Goal: Contribute content: Add original content to the website for others to see

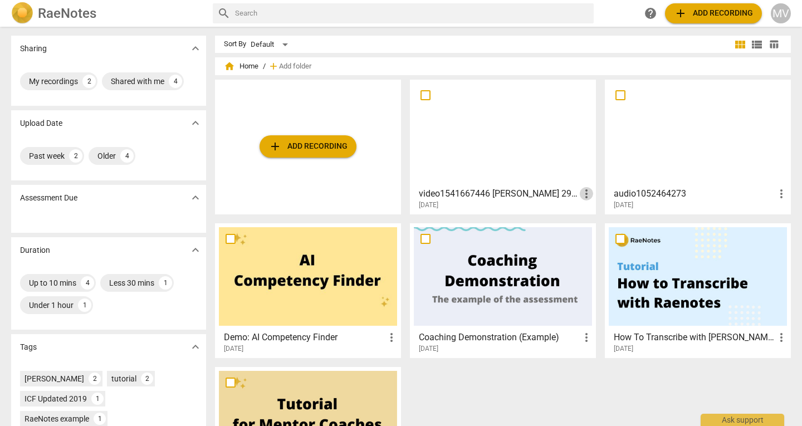
click at [586, 194] on span "more_vert" at bounding box center [586, 193] width 13 height 13
click at [524, 197] on div at bounding box center [401, 213] width 802 height 426
drag, startPoint x: 524, startPoint y: 197, endPoint x: 472, endPoint y: 188, distance: 52.5
click at [472, 188] on h3 "video1541667446 [PERSON_NAME] 290825" at bounding box center [499, 193] width 161 height 13
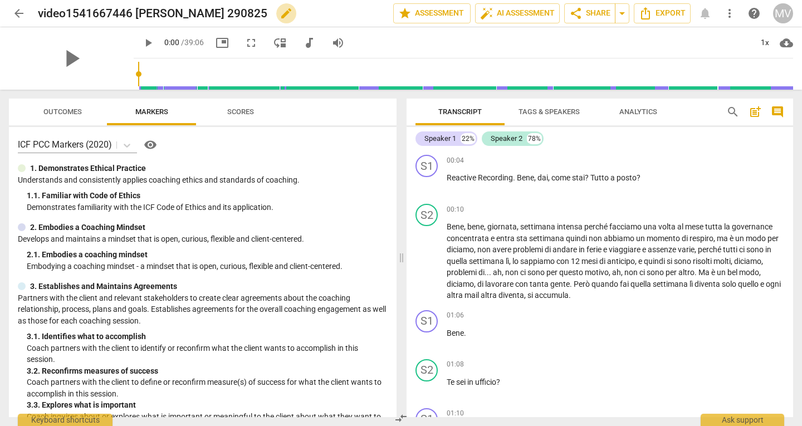
click at [280, 17] on span "edit" at bounding box center [286, 13] width 13 height 13
click at [193, 14] on input "video1541667446 [PERSON_NAME] 290825" at bounding box center [191, 13] width 306 height 21
type input "video1541667446 D C 290825"
click at [350, 14] on span "done" at bounding box center [354, 13] width 13 height 13
click at [17, 13] on span "arrow_back" at bounding box center [18, 13] width 13 height 13
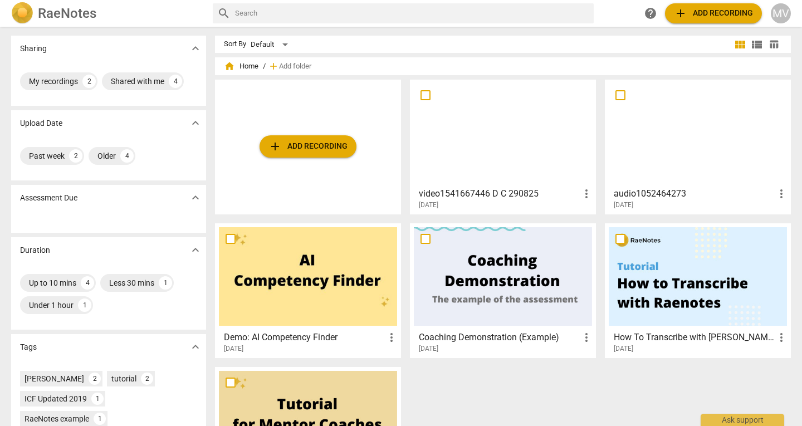
click at [90, 217] on div at bounding box center [108, 222] width 195 height 22
click at [302, 147] on span "add Add recording" at bounding box center [308, 146] width 79 height 13
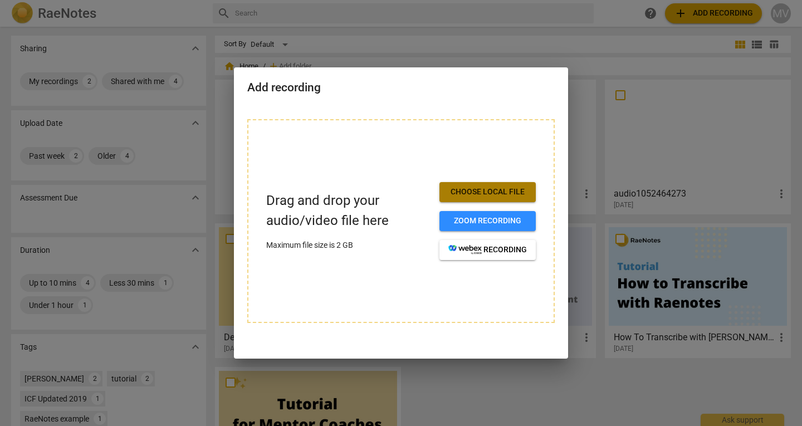
click at [476, 189] on span "Choose local file" at bounding box center [487, 192] width 79 height 11
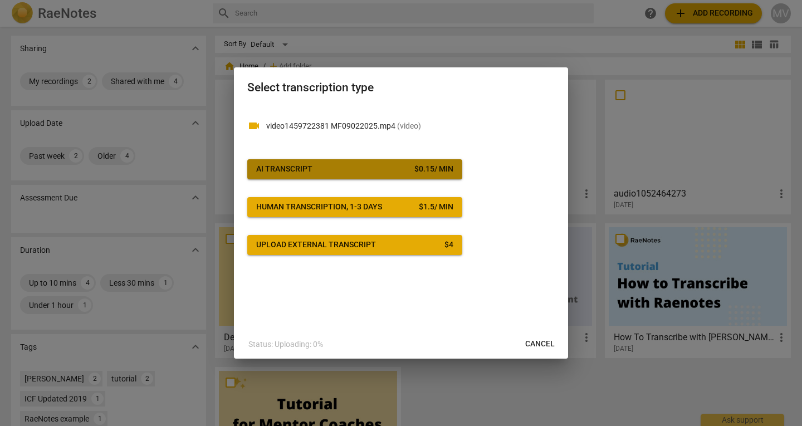
click at [355, 175] on button "AI Transcript $ 0.15 / min" at bounding box center [354, 169] width 215 height 20
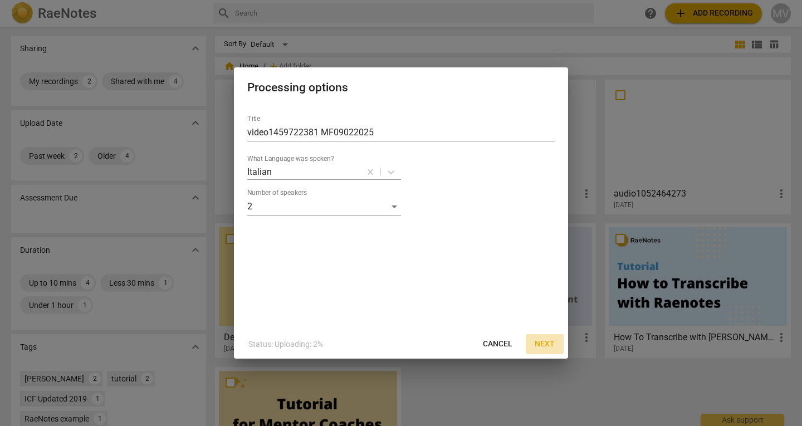
click at [548, 345] on span "Next" at bounding box center [545, 344] width 20 height 11
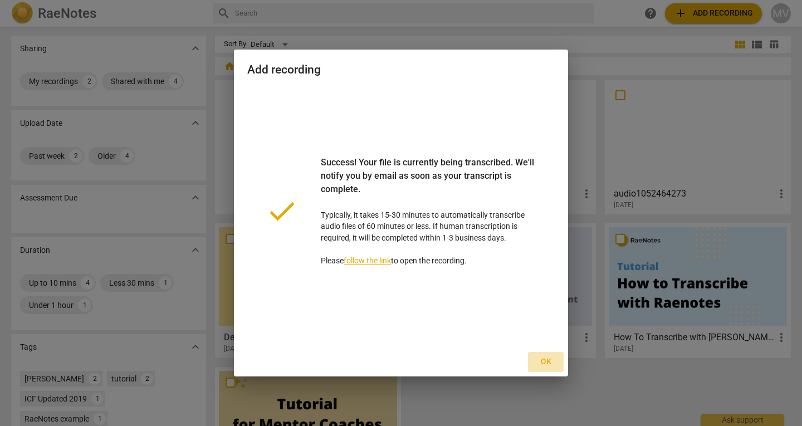
click at [553, 364] on span "Ok" at bounding box center [546, 362] width 18 height 11
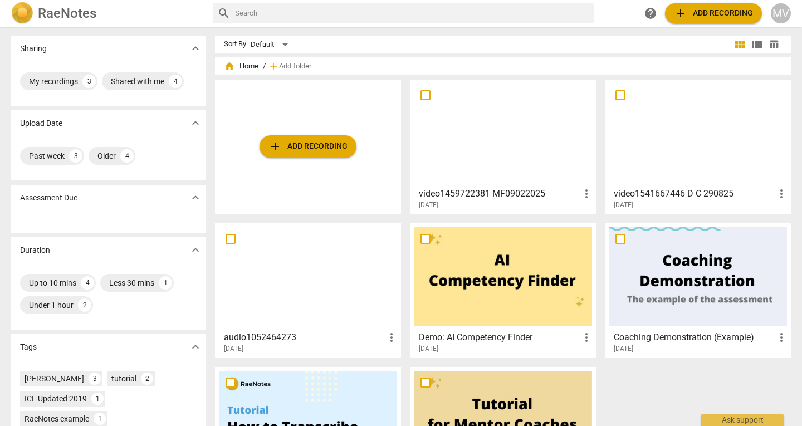
click at [496, 153] on div at bounding box center [503, 133] width 178 height 99
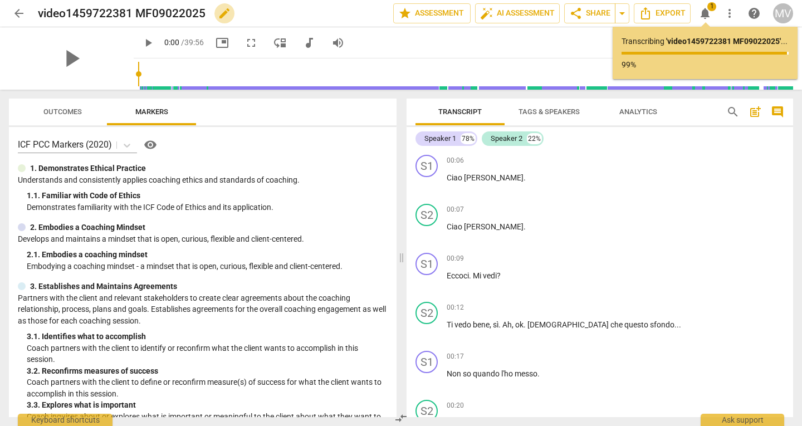
click at [223, 13] on span "edit" at bounding box center [224, 13] width 13 height 13
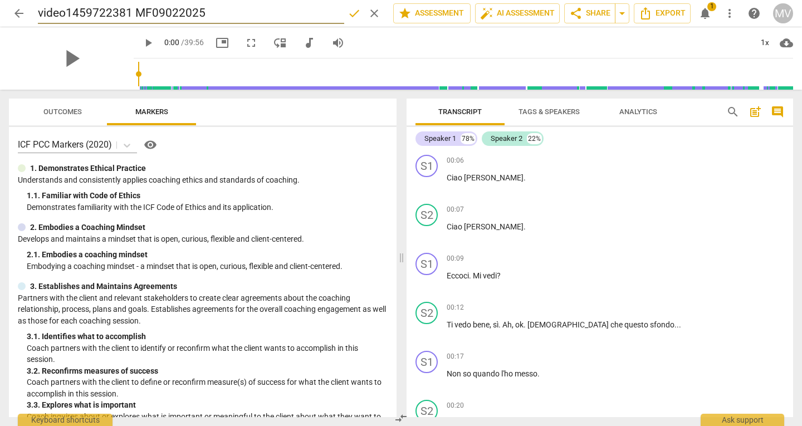
click at [151, 12] on input "video1459722381 MF09022025" at bounding box center [191, 13] width 306 height 21
type input "video1459722381 MT 09022025"
click at [348, 17] on span "done" at bounding box center [354, 13] width 13 height 13
click at [14, 14] on span "arrow_back" at bounding box center [18, 13] width 13 height 13
